Goal: Feedback & Contribution: Leave review/rating

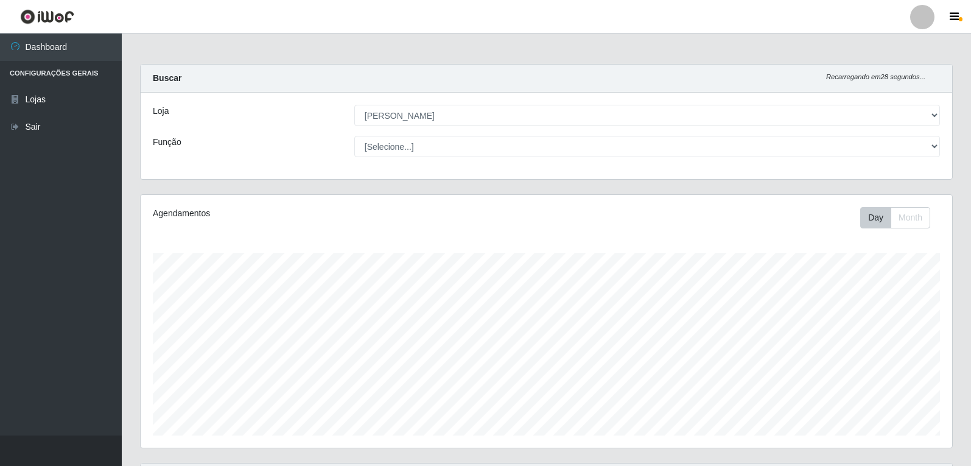
select select "523"
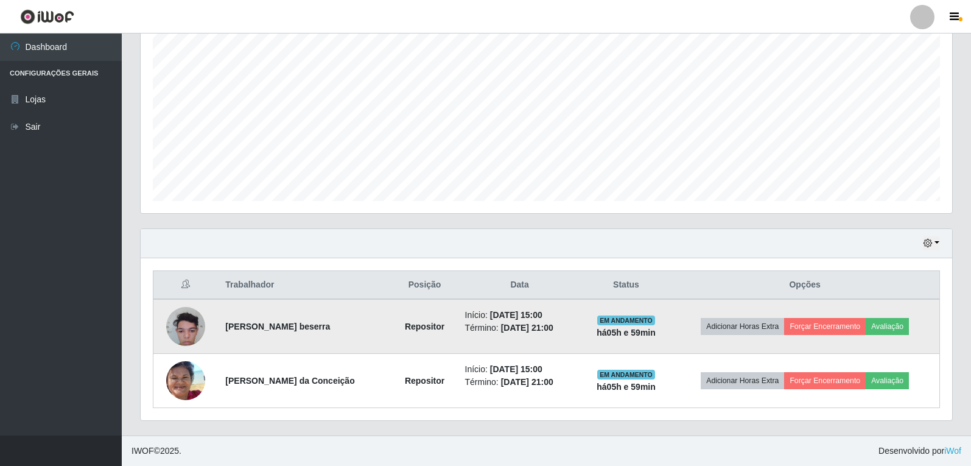
scroll to position [253, 811]
click at [895, 326] on button "Avaliação" at bounding box center [887, 326] width 43 height 17
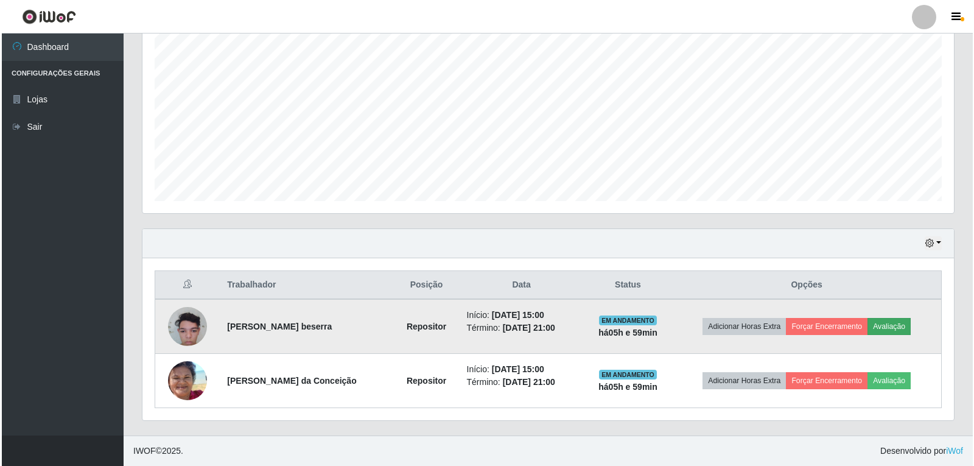
scroll to position [253, 805]
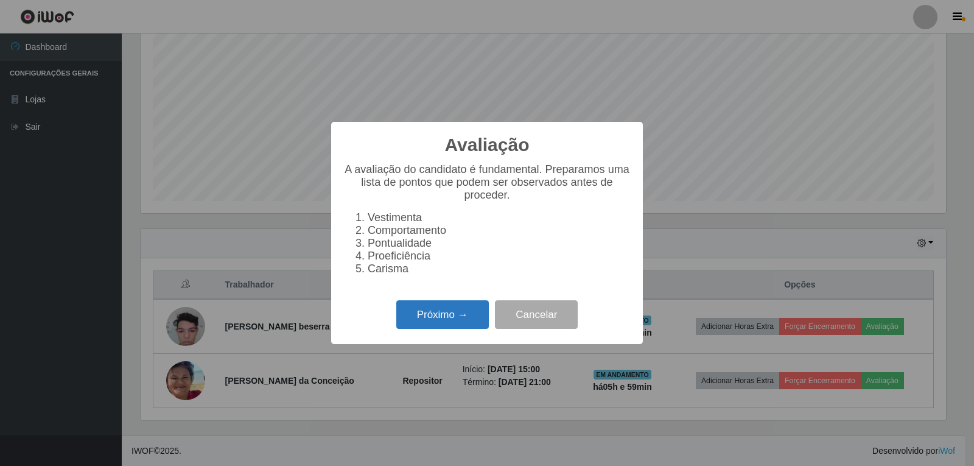
click at [415, 327] on button "Próximo →" at bounding box center [442, 314] width 93 height 29
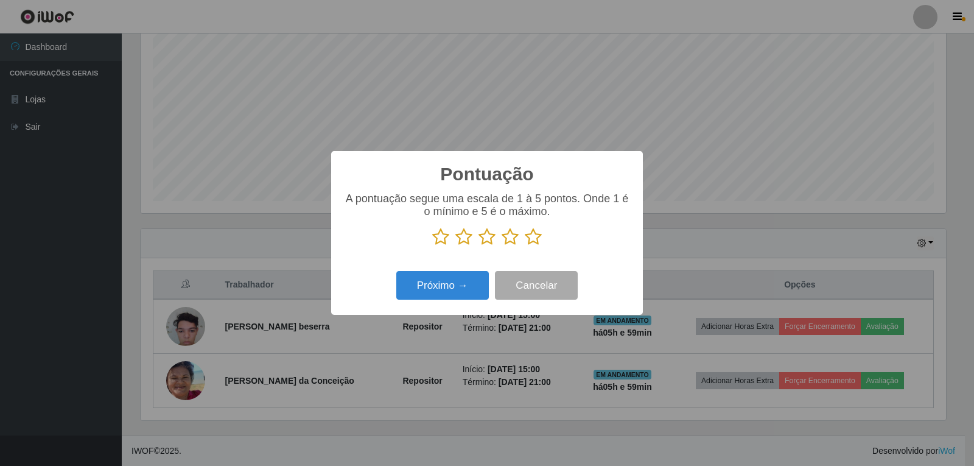
scroll to position [608414, 607861]
click at [460, 295] on button "Próximo →" at bounding box center [442, 285] width 93 height 29
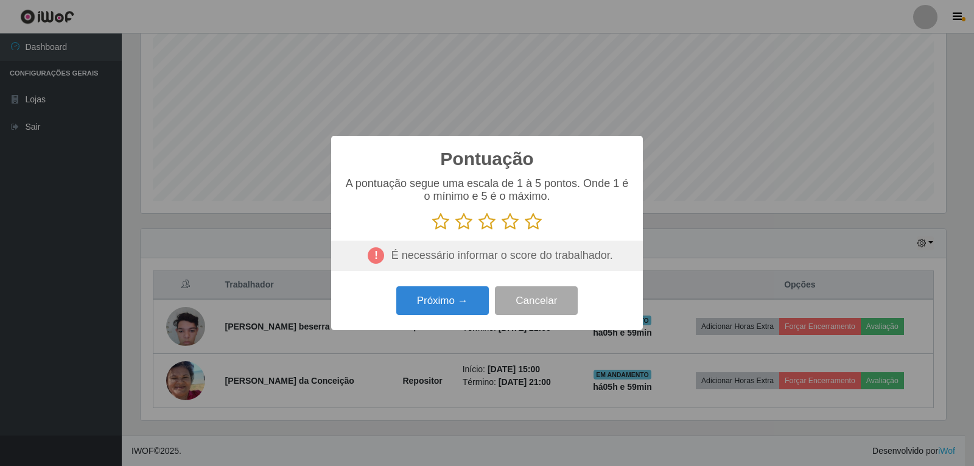
click at [538, 228] on icon at bounding box center [533, 221] width 17 height 18
click at [525, 231] on input "radio" at bounding box center [525, 231] width 0 height 0
click at [457, 299] on button "Próximo →" at bounding box center [442, 300] width 93 height 29
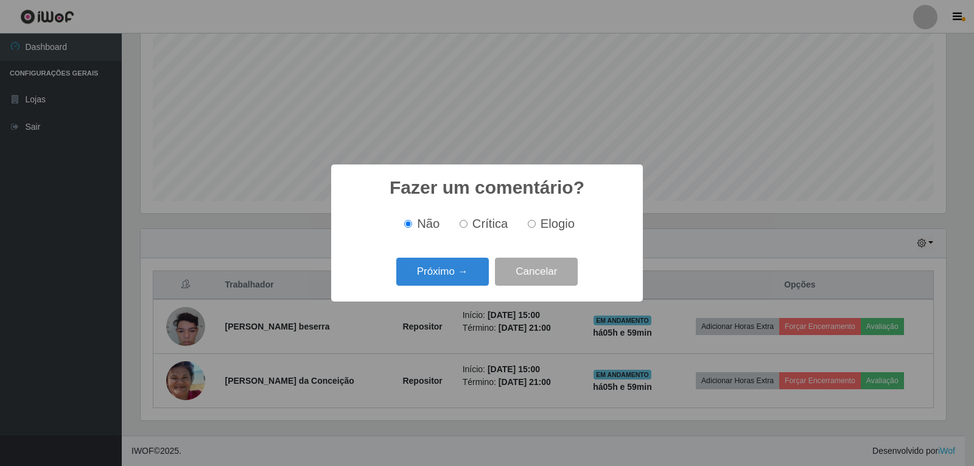
click at [530, 223] on input "Elogio" at bounding box center [532, 224] width 8 height 8
radio input "true"
click at [410, 223] on input "Não" at bounding box center [408, 224] width 8 height 8
radio input "true"
click at [441, 266] on button "Próximo →" at bounding box center [442, 271] width 93 height 29
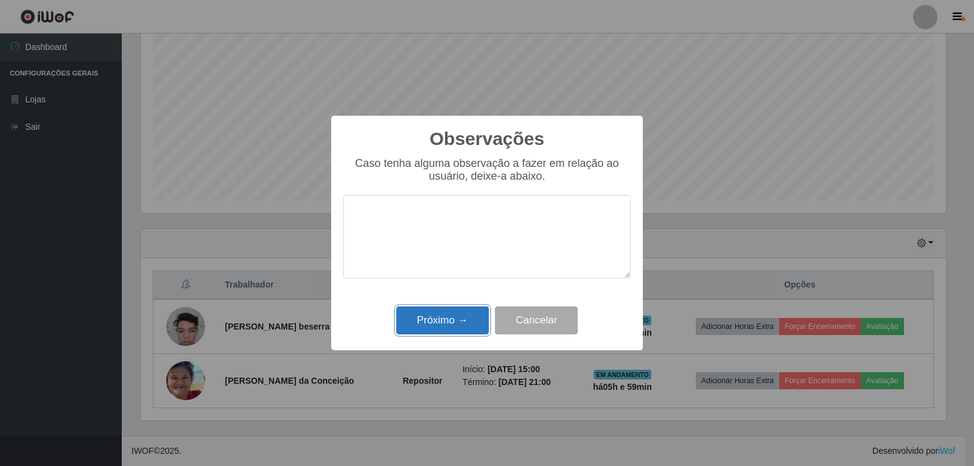
click at [455, 323] on button "Próximo →" at bounding box center [442, 320] width 93 height 29
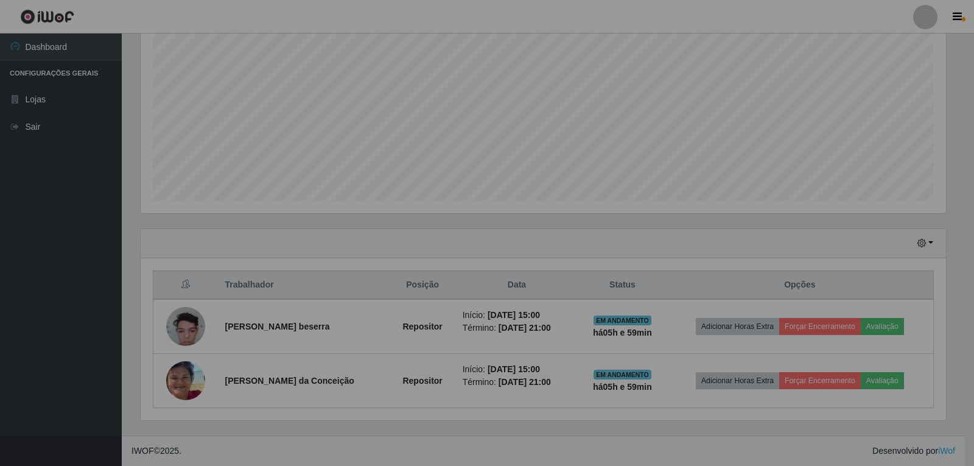
scroll to position [253, 811]
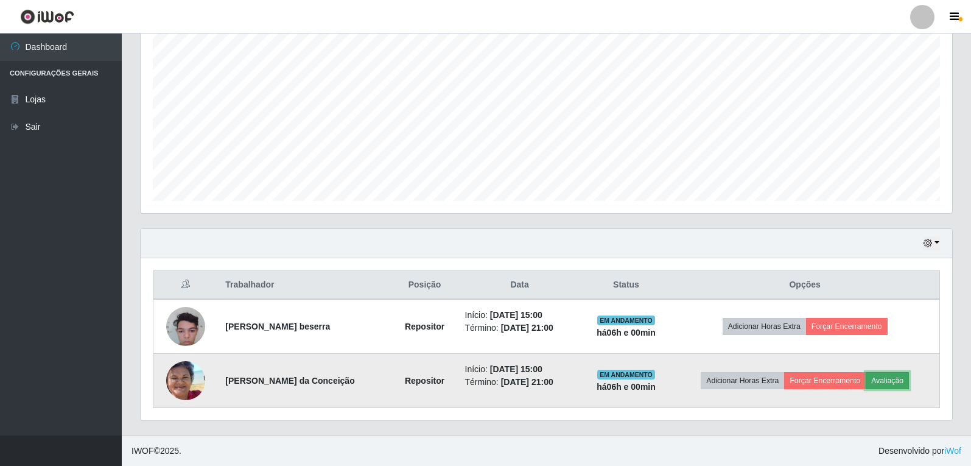
click at [893, 379] on button "Avaliação" at bounding box center [887, 380] width 43 height 17
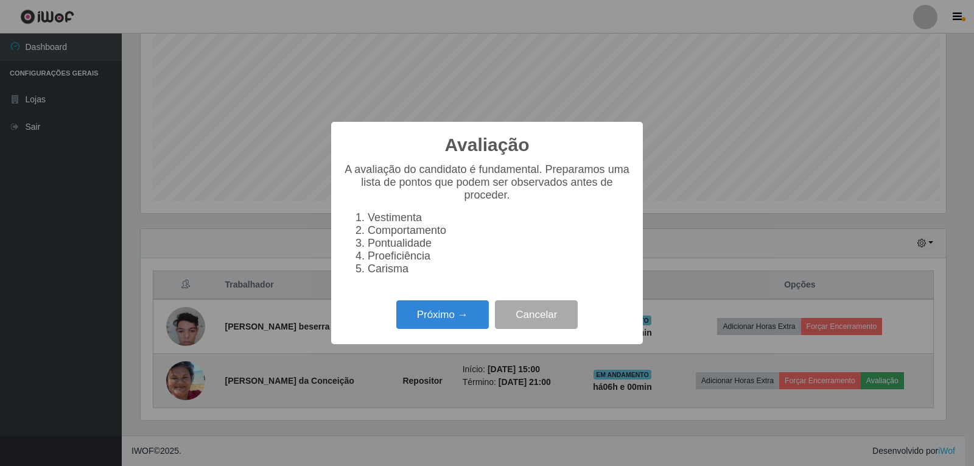
scroll to position [253, 805]
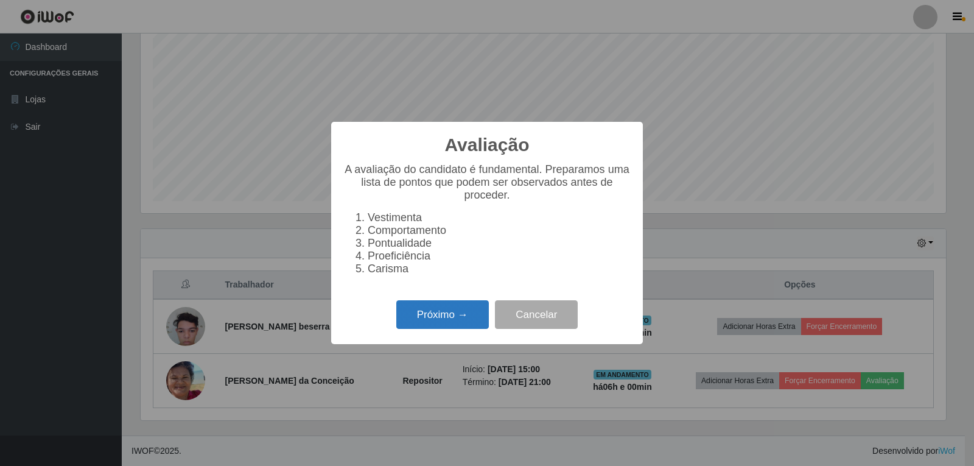
click at [466, 323] on button "Próximo →" at bounding box center [442, 314] width 93 height 29
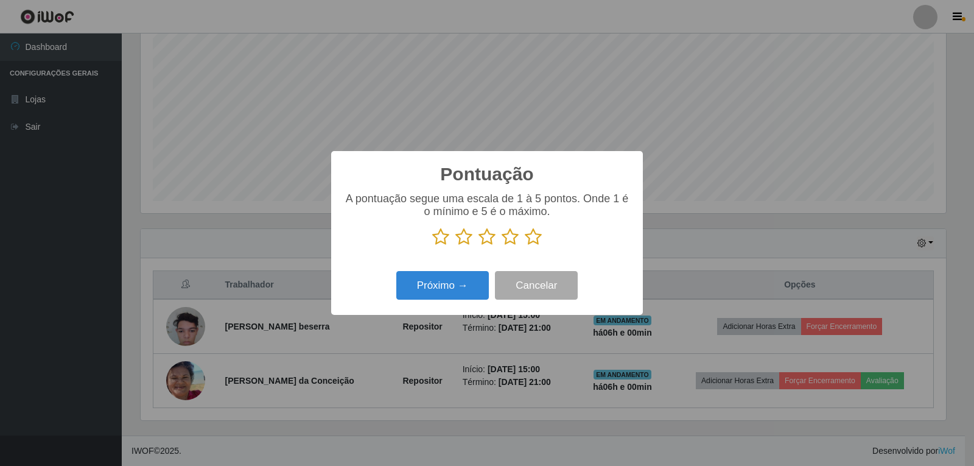
scroll to position [608414, 607861]
click at [534, 236] on icon at bounding box center [533, 237] width 17 height 18
click at [525, 246] on input "radio" at bounding box center [525, 246] width 0 height 0
click at [464, 281] on button "Próximo →" at bounding box center [442, 285] width 93 height 29
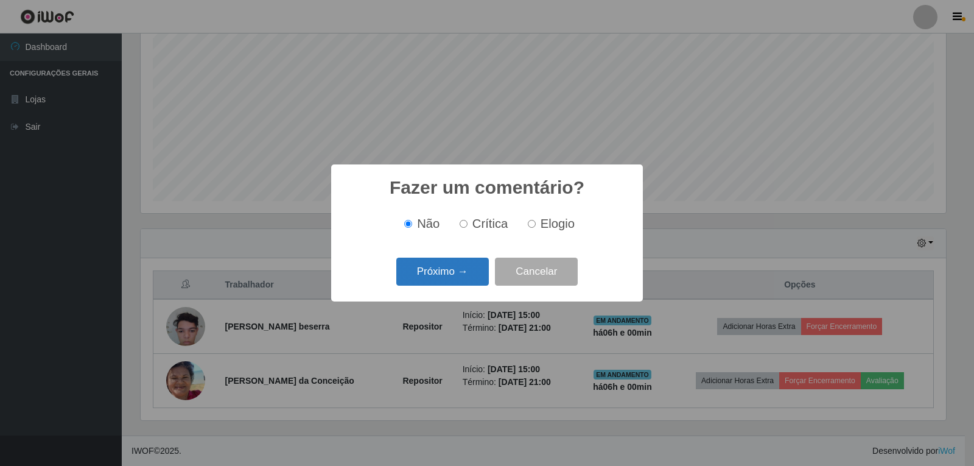
click at [472, 278] on button "Próximo →" at bounding box center [442, 271] width 93 height 29
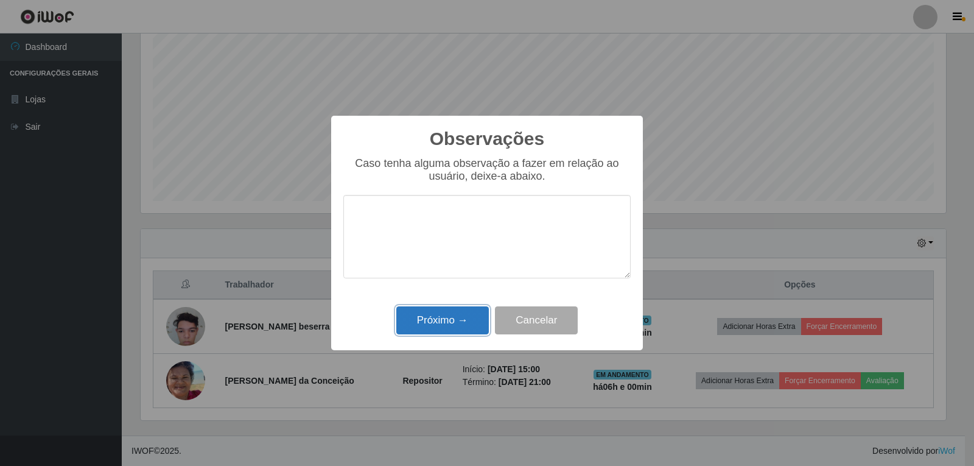
click at [447, 324] on button "Próximo →" at bounding box center [442, 320] width 93 height 29
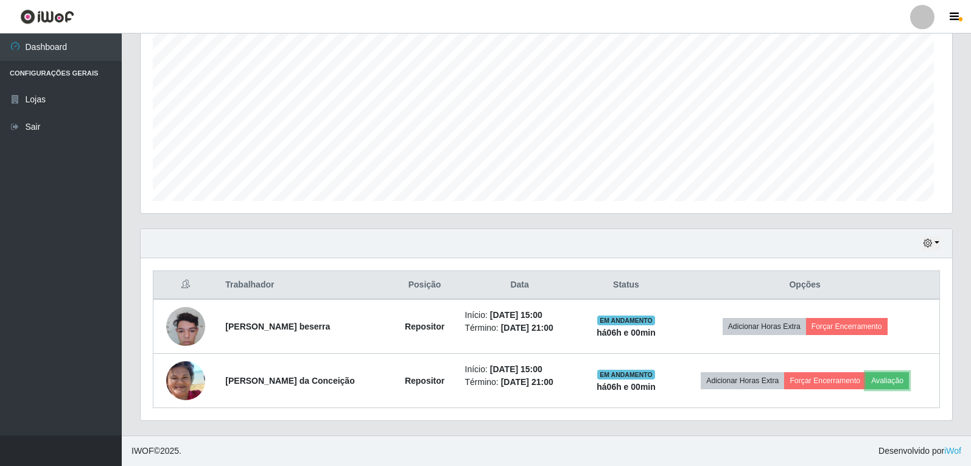
scroll to position [253, 811]
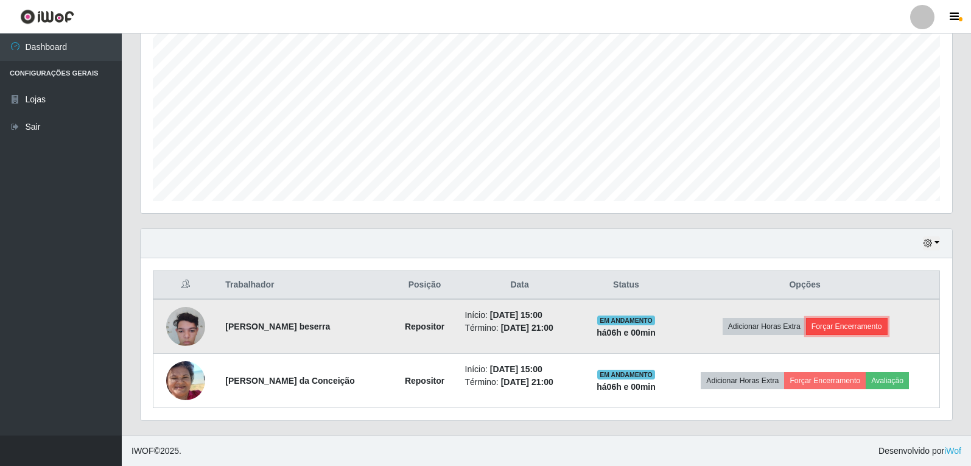
click at [852, 327] on button "Forçar Encerramento" at bounding box center [847, 326] width 82 height 17
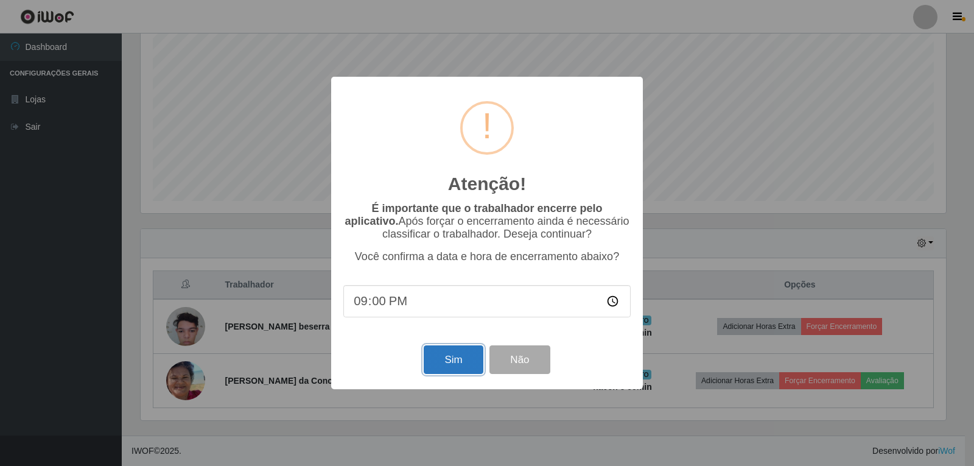
click at [466, 365] on button "Sim" at bounding box center [453, 359] width 59 height 29
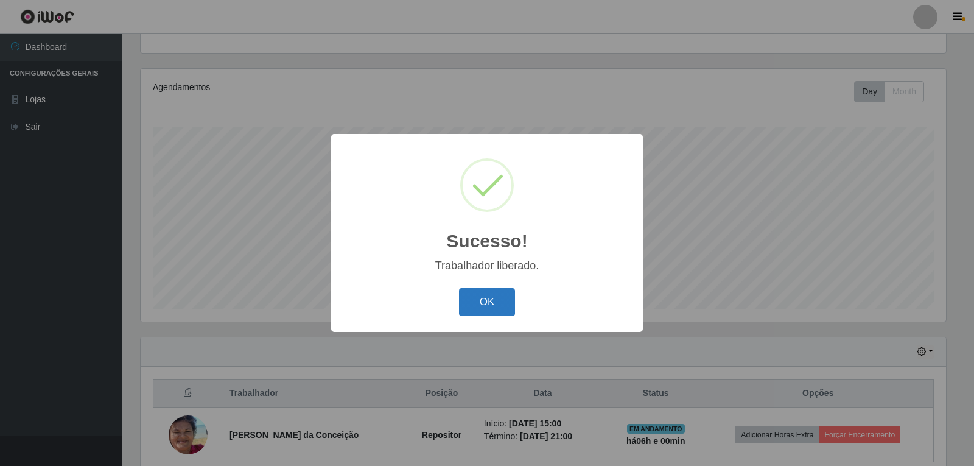
click at [488, 312] on button "OK" at bounding box center [487, 302] width 57 height 29
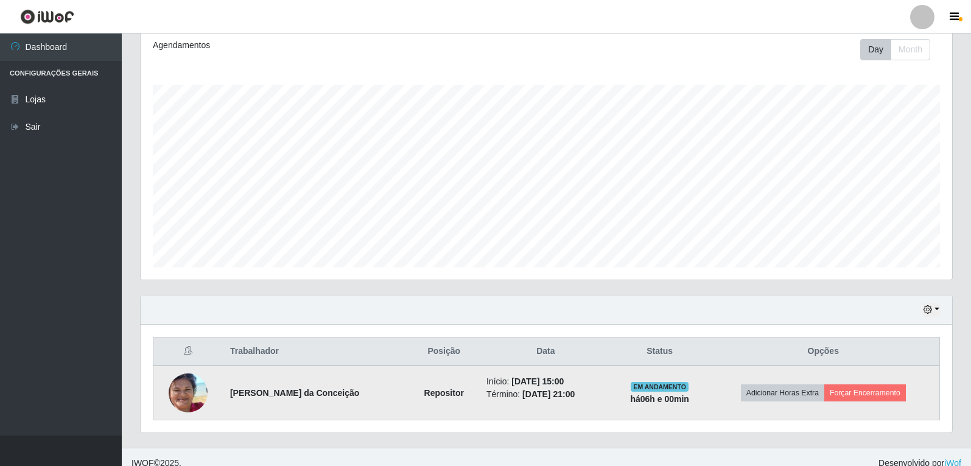
scroll to position [180, 0]
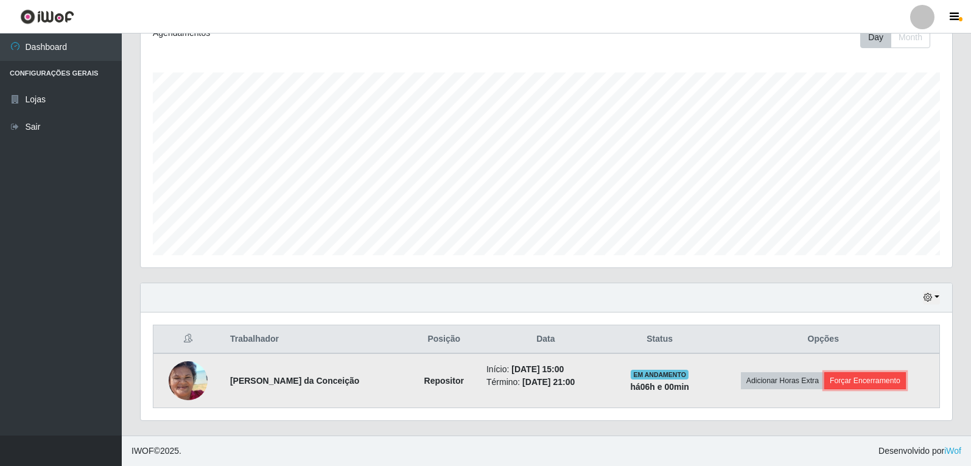
click at [863, 382] on button "Forçar Encerramento" at bounding box center [865, 380] width 82 height 17
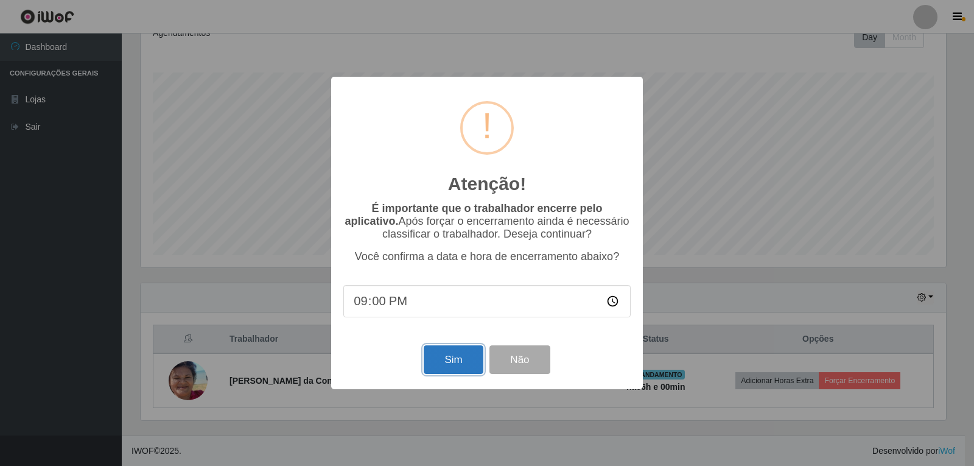
click at [452, 364] on button "Sim" at bounding box center [453, 359] width 59 height 29
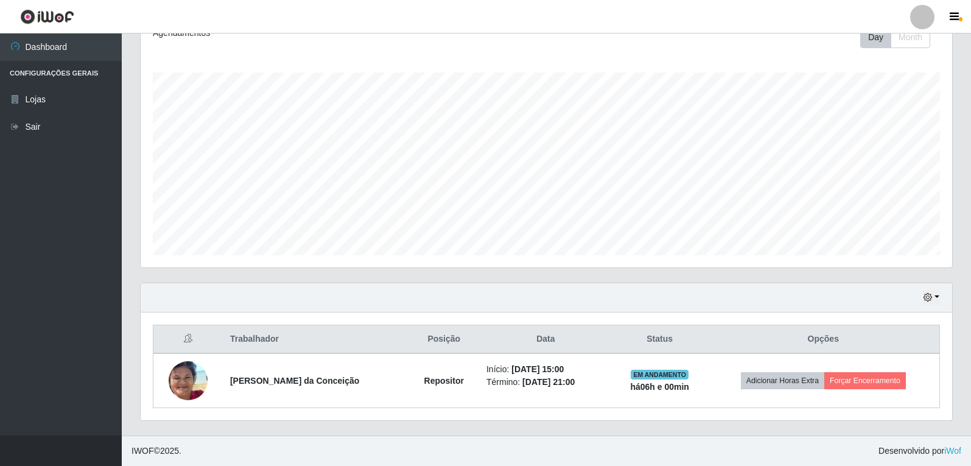
scroll to position [0, 0]
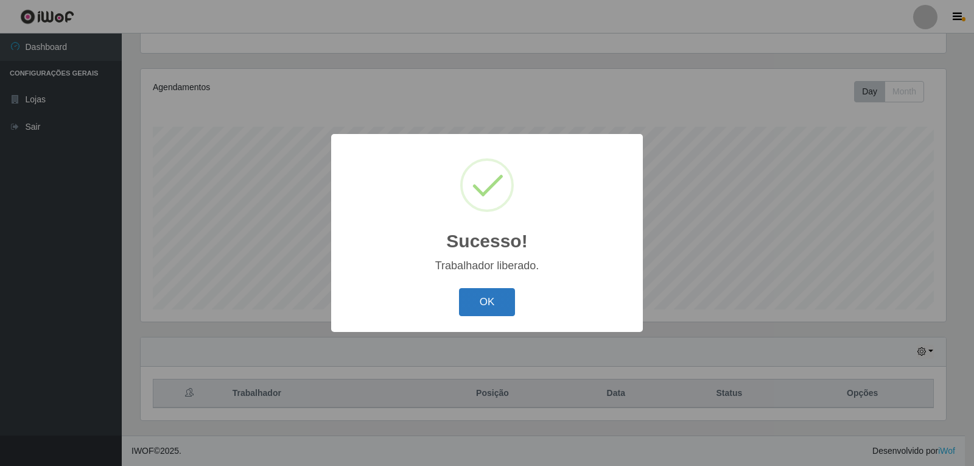
click at [491, 310] on button "OK" at bounding box center [487, 302] width 57 height 29
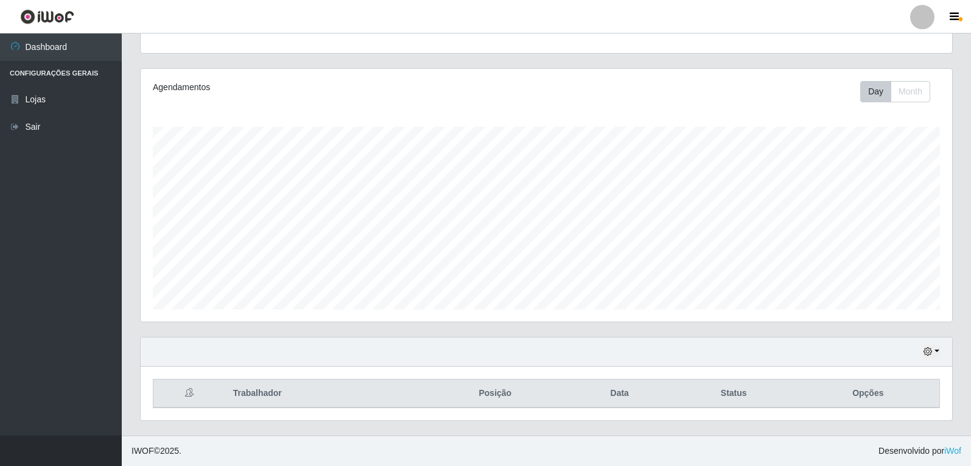
click at [920, 357] on div "Hoje 1 dia 3 dias 1 Semana Não encerrados" at bounding box center [546, 351] width 811 height 29
click at [926, 354] on icon "button" at bounding box center [927, 351] width 9 height 9
click at [885, 254] on button "1 dia" at bounding box center [891, 255] width 96 height 26
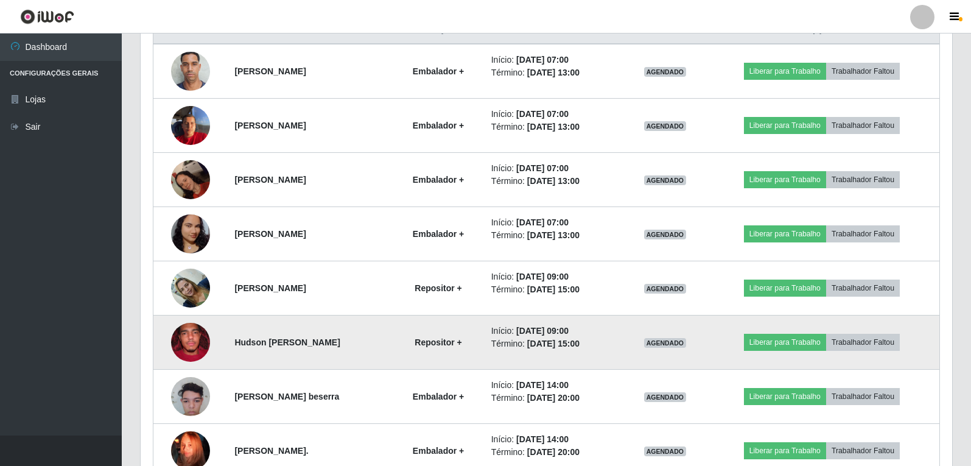
scroll to position [491, 0]
